Goal: Task Accomplishment & Management: Complete application form

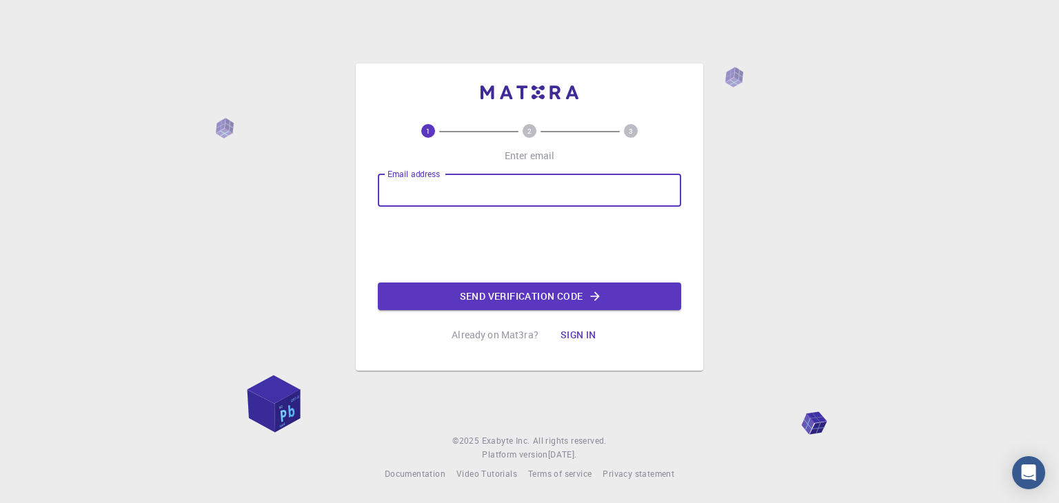
click at [478, 183] on input "Email address" at bounding box center [529, 190] width 303 height 33
type input "[PERSON_NAME][EMAIL_ADDRESS][DOMAIN_NAME]"
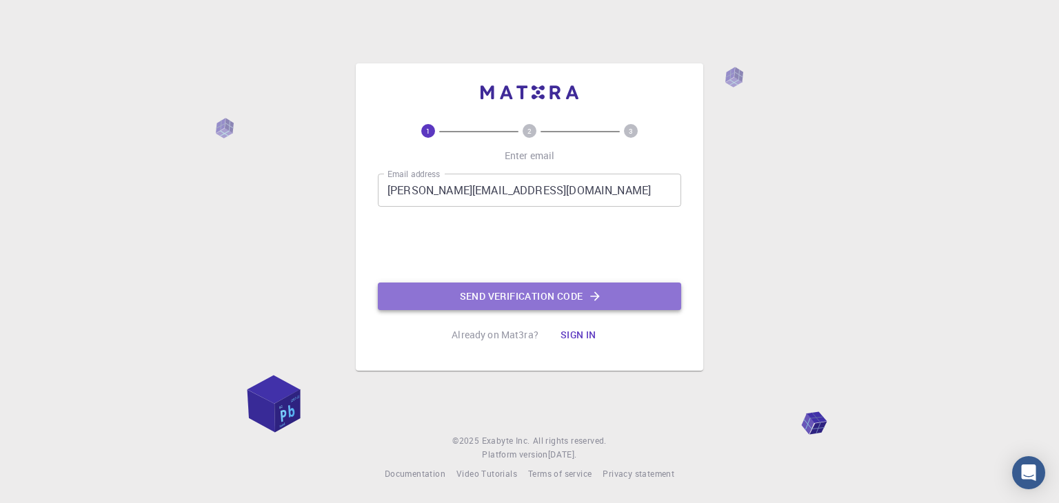
click at [493, 293] on button "Send verification code" at bounding box center [529, 297] width 303 height 28
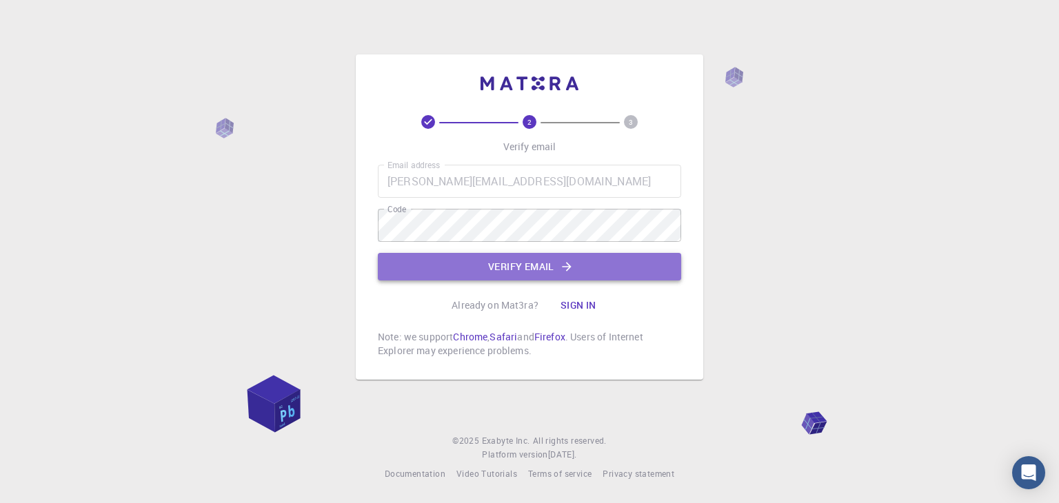
click at [478, 271] on button "Verify email" at bounding box center [529, 267] width 303 height 28
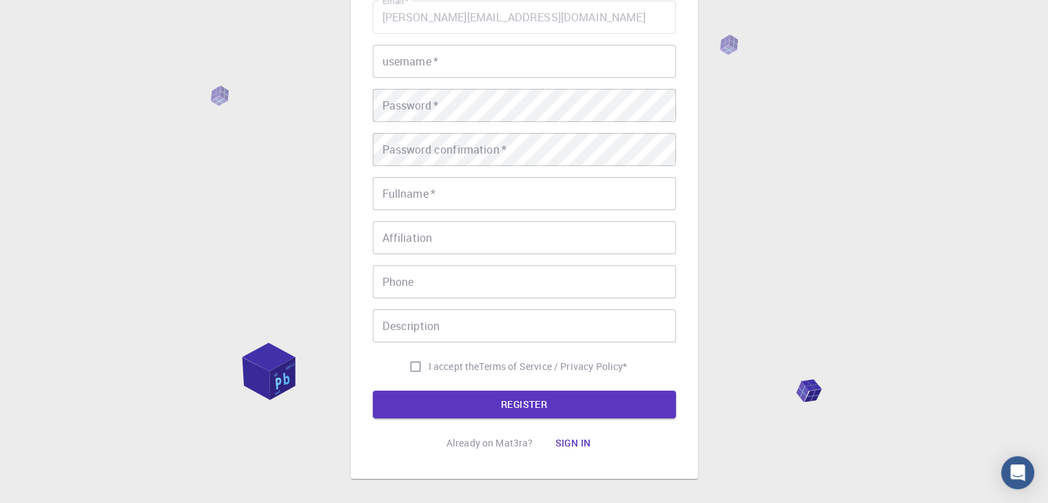
scroll to position [130, 0]
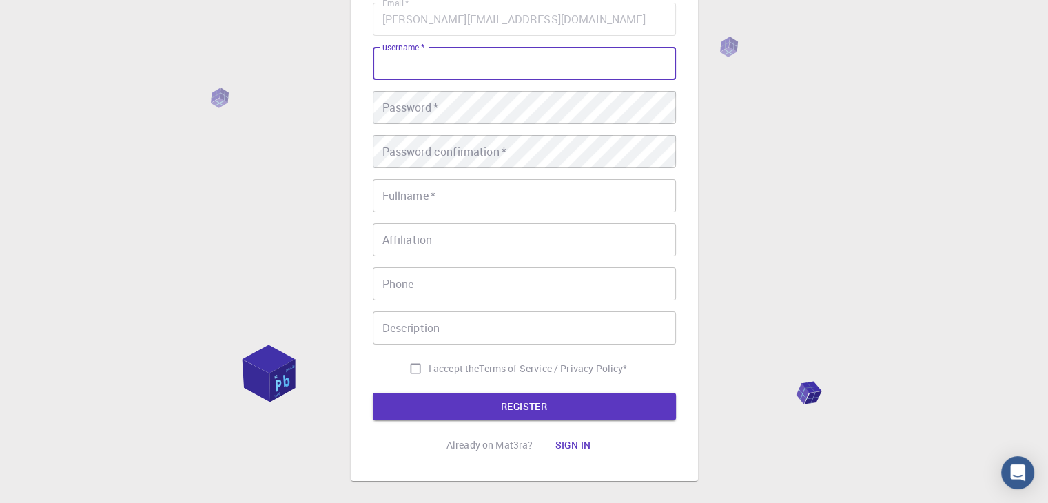
click at [492, 59] on input "username   *" at bounding box center [524, 63] width 303 height 33
type input "dev"
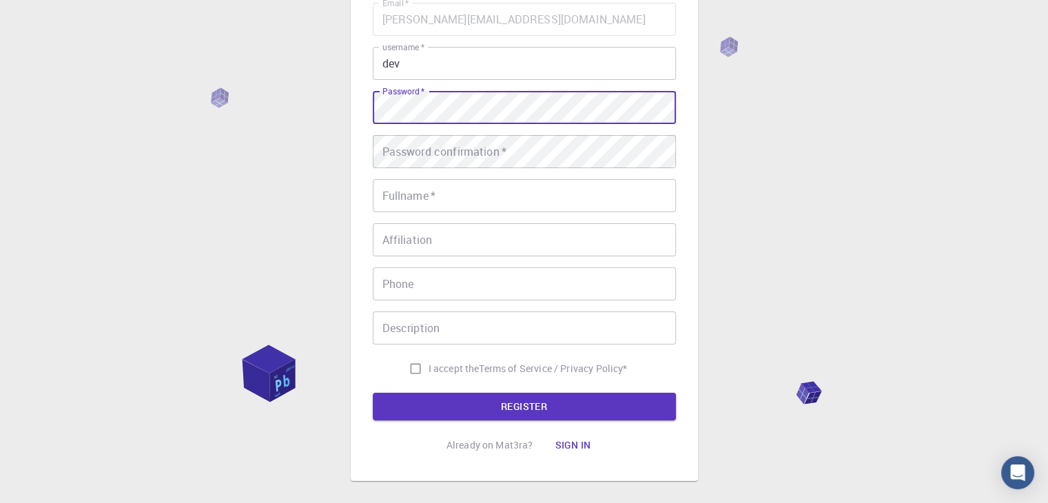
click at [363, 108] on div "3 Provide additional info Email   * [PERSON_NAME][EMAIL_ADDRESS][DOMAIN_NAME] E…" at bounding box center [524, 186] width 347 height 589
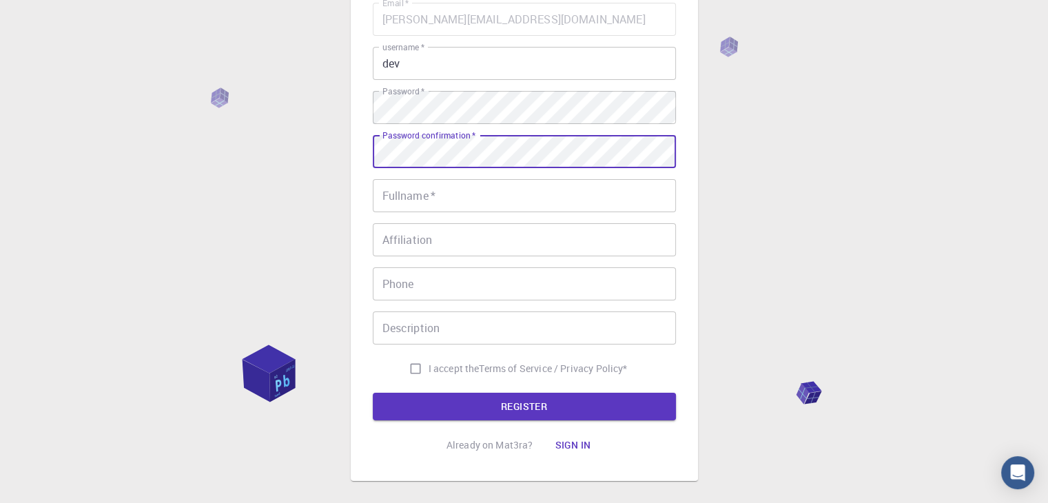
scroll to position [0, 0]
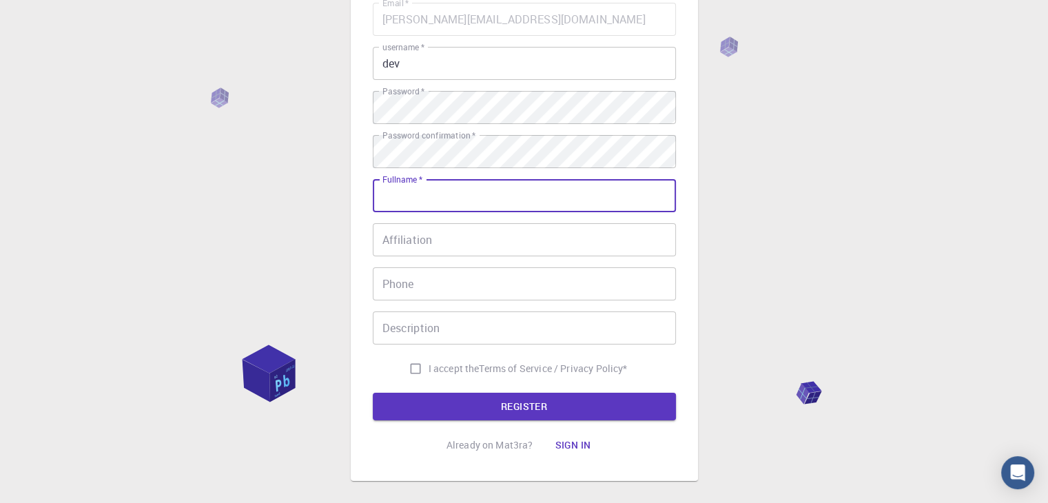
click at [435, 194] on input "Fullname   *" at bounding box center [524, 195] width 303 height 33
type input "[PERSON_NAME]"
type input "07573001136"
click at [479, 234] on input "Affiliation" at bounding box center [524, 239] width 303 height 33
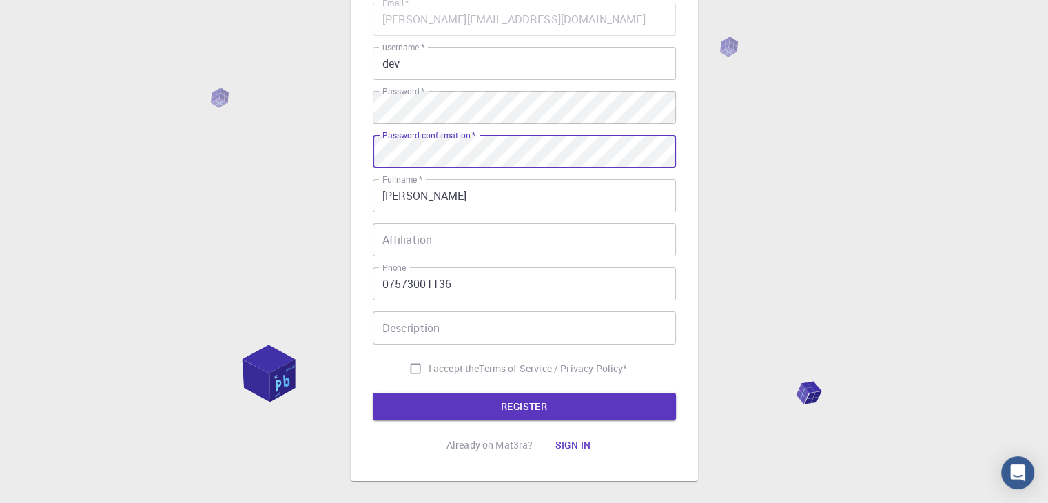
click at [353, 154] on div "3 Provide additional info Email   * [PERSON_NAME][EMAIL_ADDRESS][DOMAIN_NAME] E…" at bounding box center [524, 186] width 347 height 589
click at [373, 393] on button "REGISTER" at bounding box center [524, 407] width 303 height 28
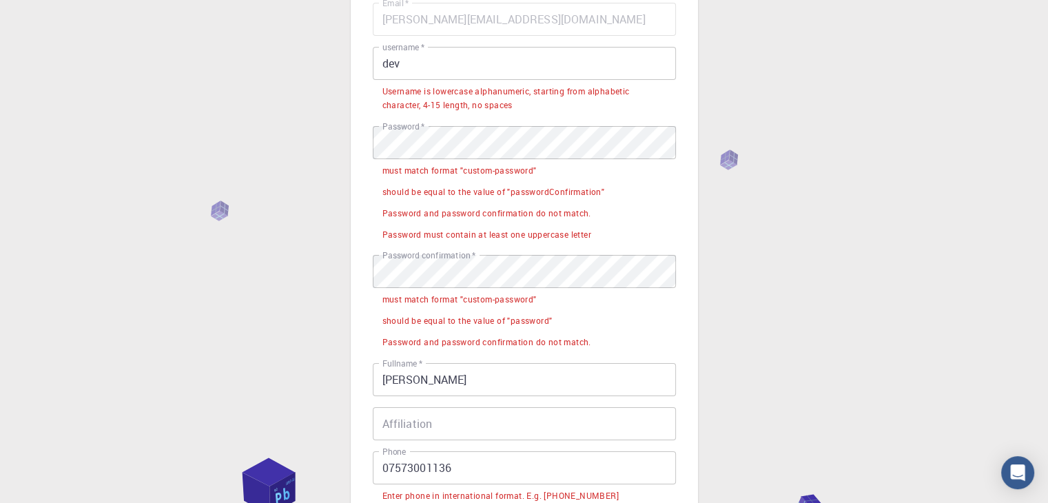
drag, startPoint x: 462, startPoint y: 260, endPoint x: 292, endPoint y: 279, distance: 170.6
click at [292, 279] on div "3 Provide additional info Email   * [PERSON_NAME][EMAIL_ADDRESS][DOMAIN_NAME] E…" at bounding box center [524, 334] width 1048 height 928
